Goal: Check status: Check status

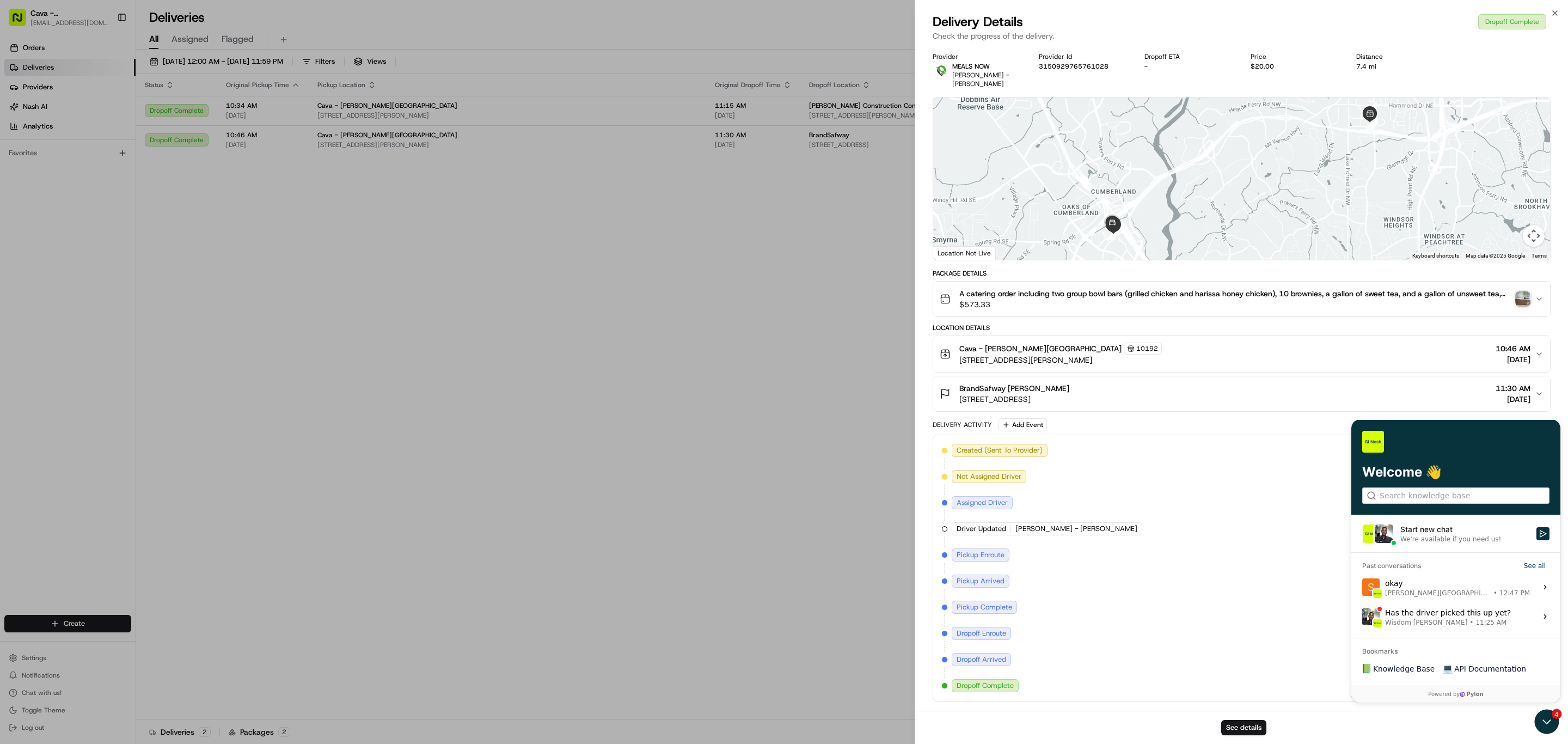
click at [1401, 585] on div "Created (Sent To Provider) MEALS NOW [DATE] 5:31 PM EDT Not Assigned Driver MEA…" at bounding box center [1241, 568] width 599 height 249
click at [1543, 714] on div "See details" at bounding box center [1241, 727] width 652 height 33
